Goal: Task Accomplishment & Management: Use online tool/utility

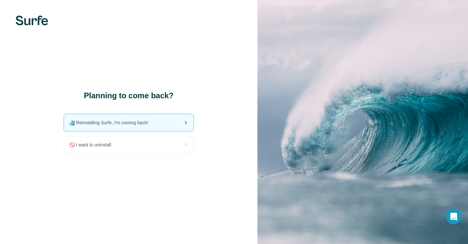
click at [176, 121] on div "🏄🏻‍♂️ Reinstalling Surfe, I'm coming back!" at bounding box center [128, 122] width 129 height 17
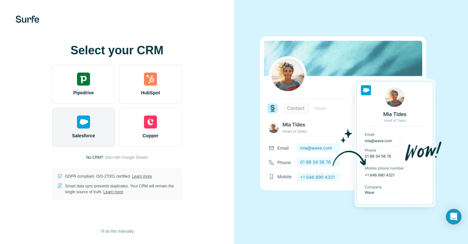
click at [93, 133] on span "Salesforce" at bounding box center [83, 135] width 23 height 6
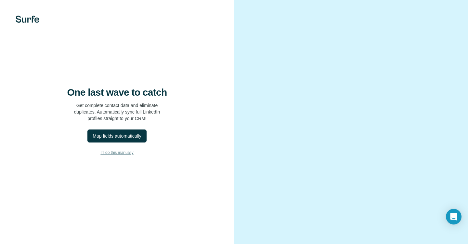
click at [129, 155] on span "I’ll do this manually" at bounding box center [116, 152] width 33 height 6
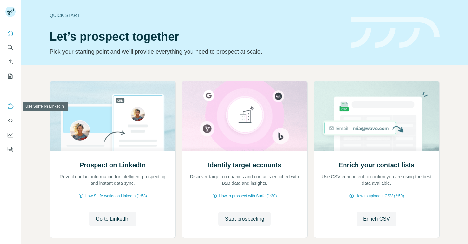
click at [12, 109] on icon "Use Surfe on LinkedIn" at bounding box center [10, 106] width 6 height 6
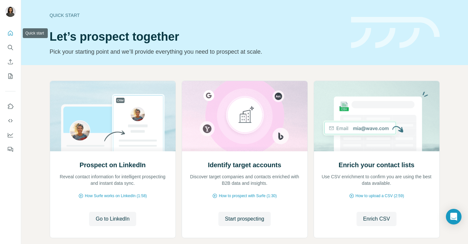
click at [10, 37] on button "Quick start" at bounding box center [10, 33] width 10 height 12
click at [10, 36] on icon "Quick start" at bounding box center [10, 33] width 6 height 6
click at [9, 136] on icon "Dashboard" at bounding box center [10, 135] width 6 height 6
